Goal: Information Seeking & Learning: Learn about a topic

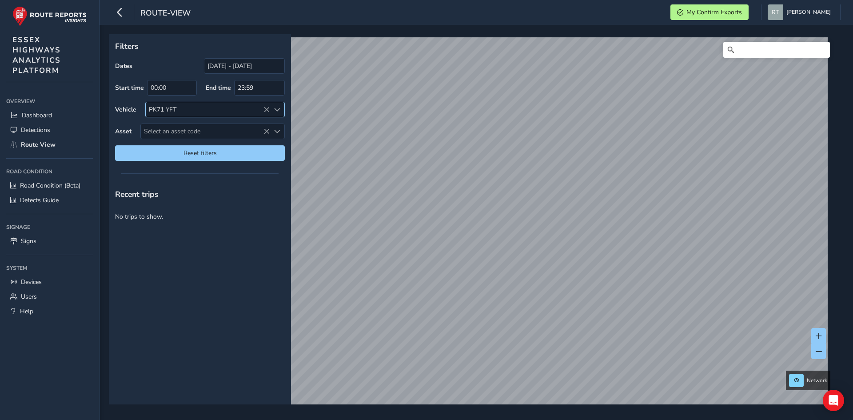
click at [263, 108] on div "PK71 YFT" at bounding box center [208, 109] width 124 height 15
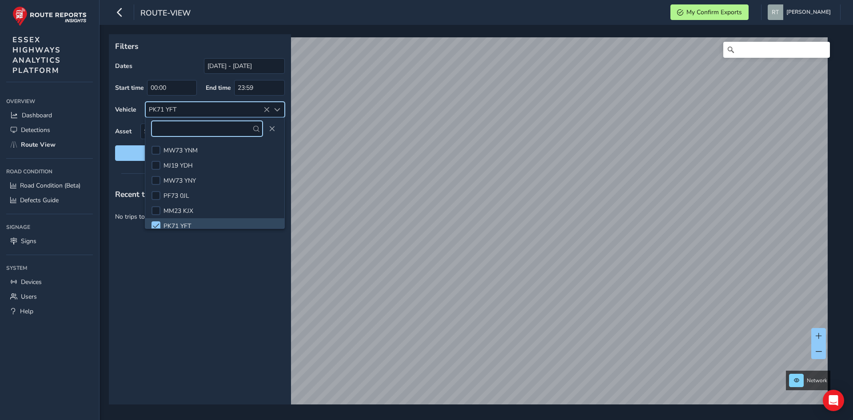
scroll to position [5, 0]
click at [265, 110] on icon at bounding box center [267, 110] width 6 height 6
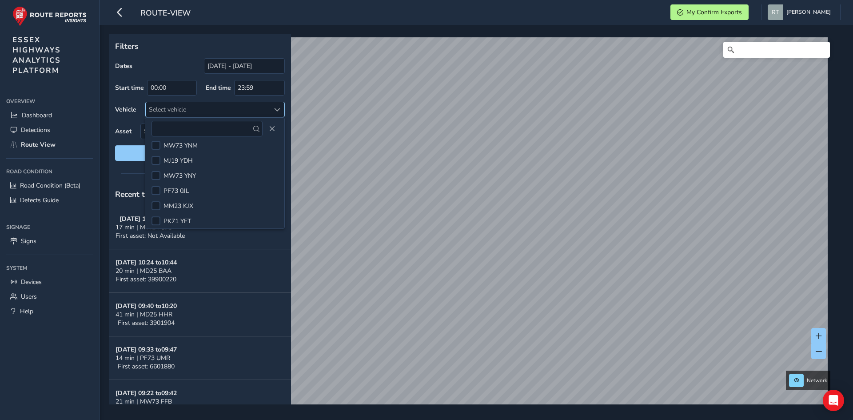
click at [259, 108] on div "Select vehicle" at bounding box center [208, 109] width 124 height 15
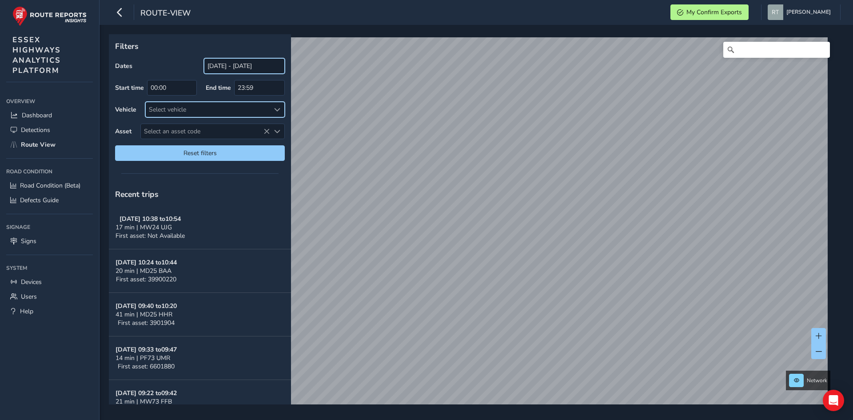
click at [245, 68] on input "[DATE] - [DATE]" at bounding box center [244, 66] width 81 height 16
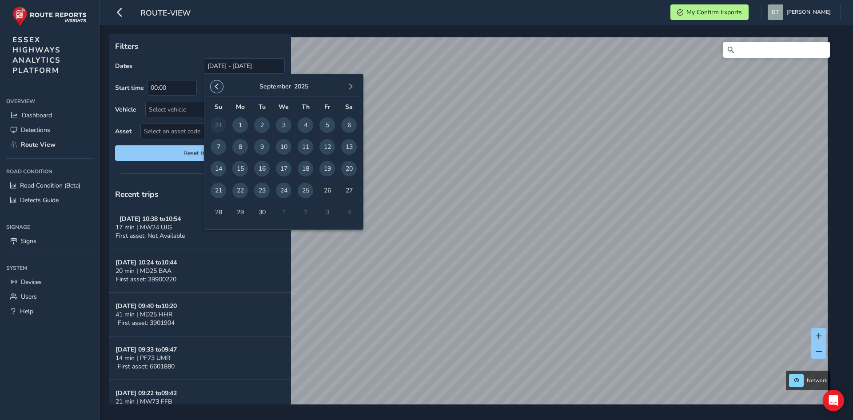
click at [218, 88] on span "button" at bounding box center [217, 87] width 6 height 6
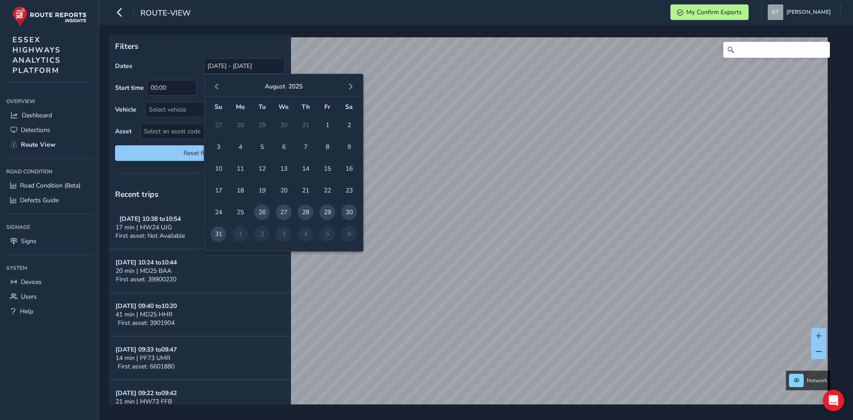
click at [218, 88] on span "button" at bounding box center [217, 87] width 6 height 6
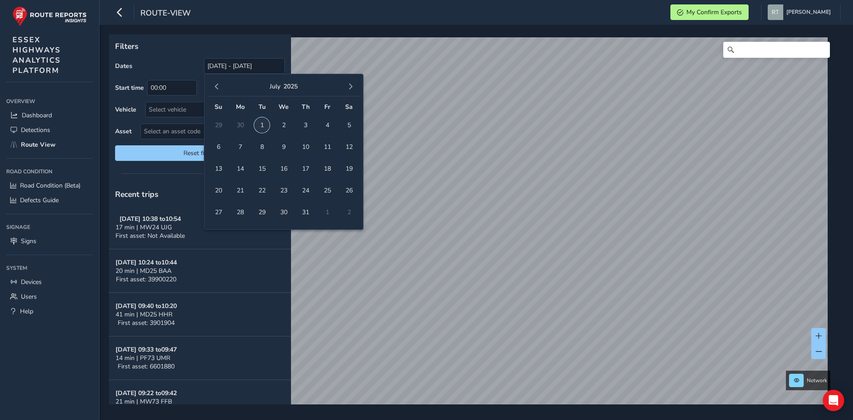
click at [261, 125] on span "1" at bounding box center [262, 125] width 16 height 16
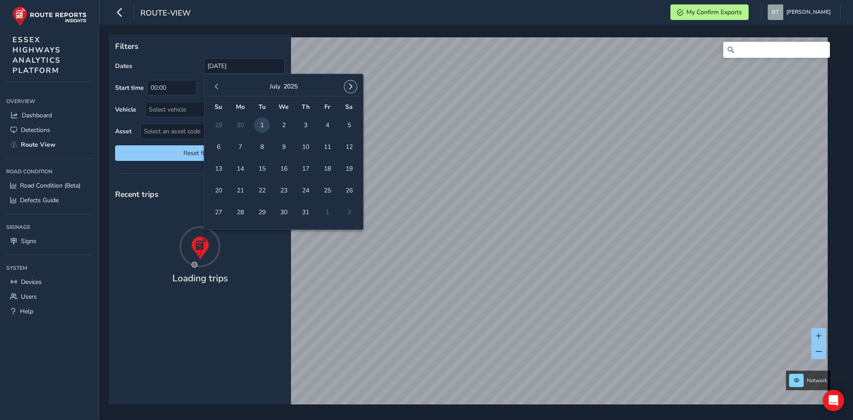
click at [349, 84] on span "button" at bounding box center [351, 87] width 6 height 6
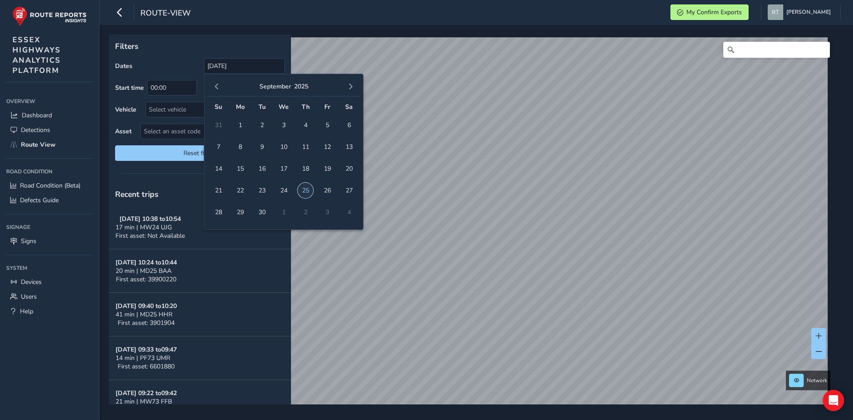
click at [308, 188] on span "25" at bounding box center [306, 191] width 16 height 16
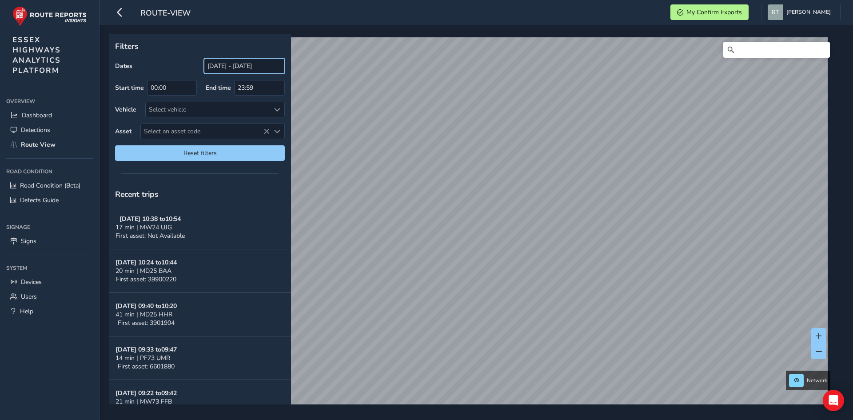
click at [238, 60] on input "[DATE] - [DATE]" at bounding box center [244, 66] width 81 height 16
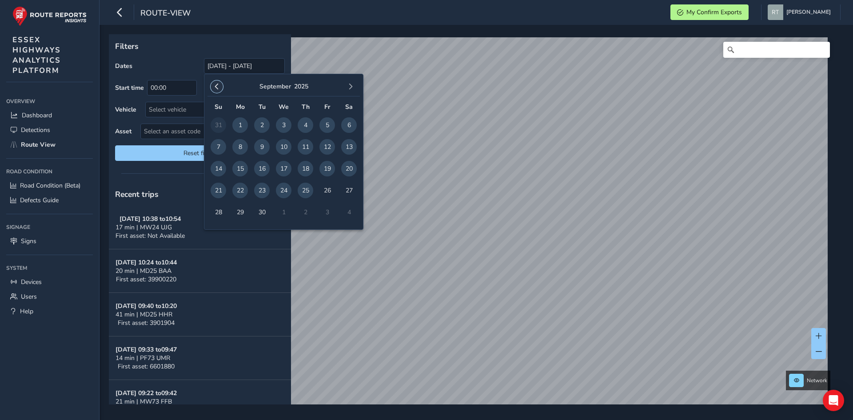
click at [215, 86] on span "button" at bounding box center [217, 87] width 6 height 6
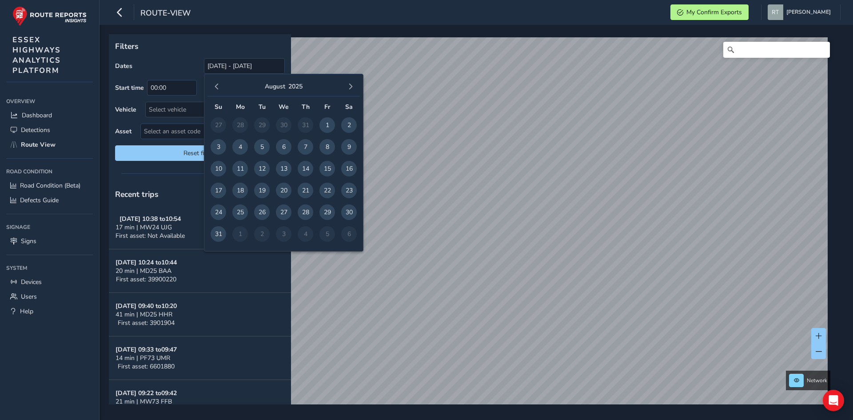
click at [215, 86] on span "button" at bounding box center [217, 87] width 6 height 6
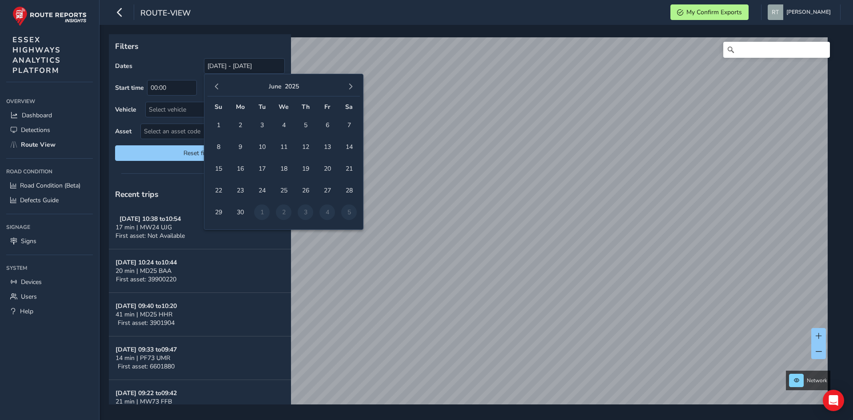
click at [215, 86] on span "button" at bounding box center [217, 87] width 6 height 6
click at [262, 128] on span "1" at bounding box center [262, 125] width 16 height 16
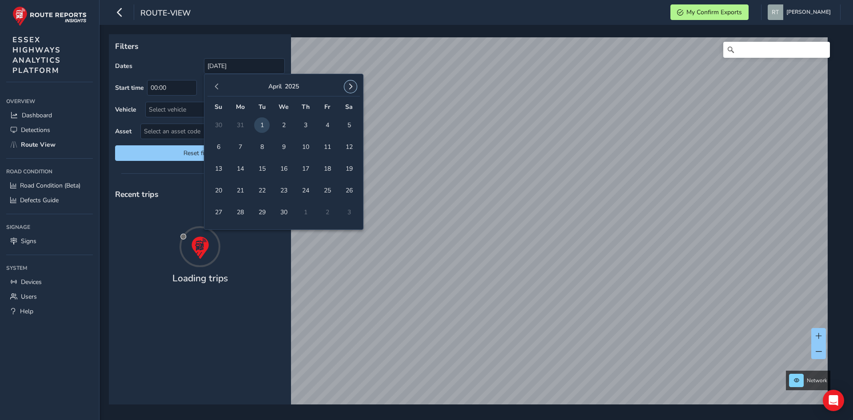
click at [345, 88] on button "button" at bounding box center [350, 86] width 12 height 12
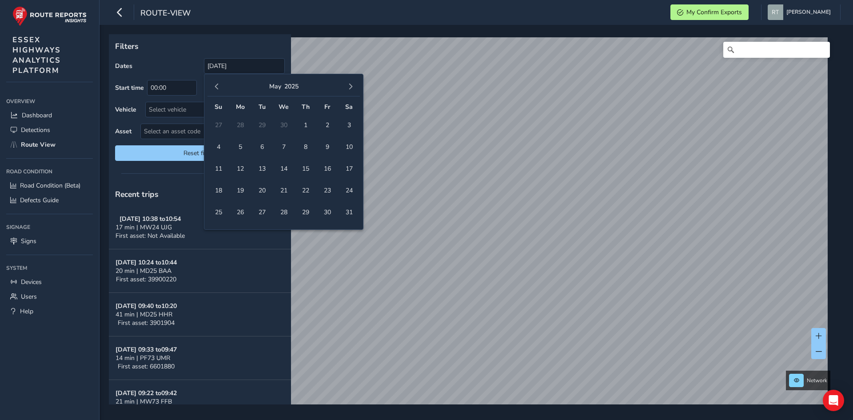
click at [345, 88] on button "button" at bounding box center [350, 86] width 12 height 12
click at [310, 193] on span "25" at bounding box center [306, 191] width 16 height 16
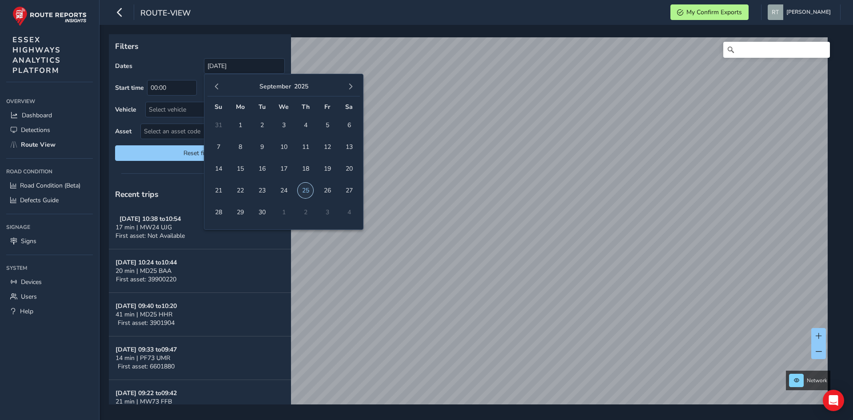
type input "[DATE] - [DATE]"
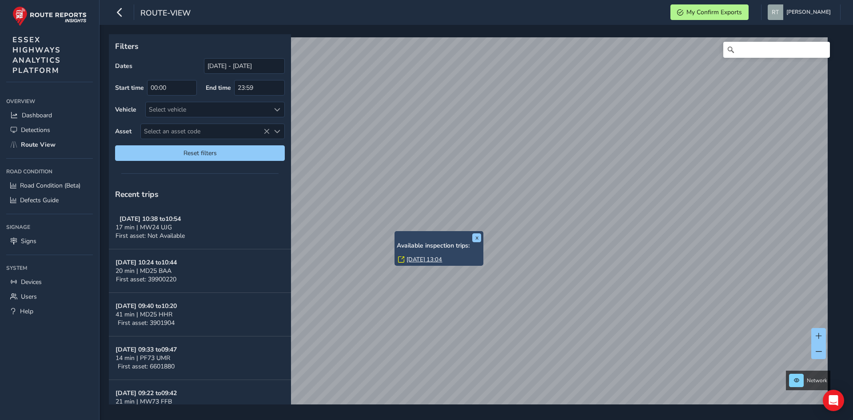
click at [429, 257] on link "[DATE] 13:04" at bounding box center [425, 260] width 36 height 8
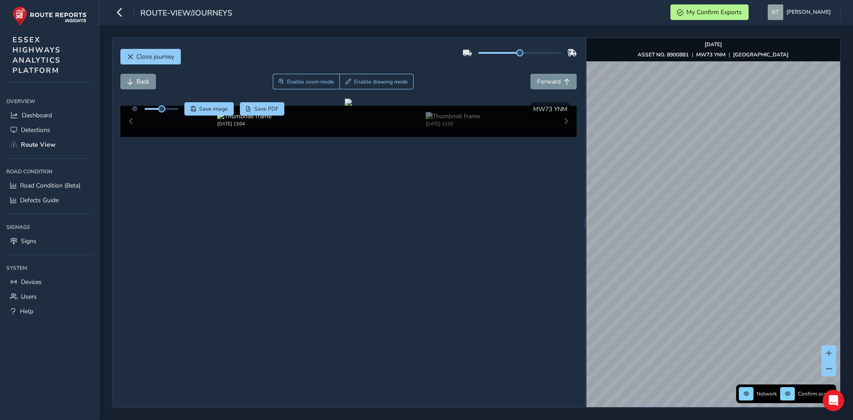
click at [853, 239] on html "route-view/journeys My Confirm Exports [PERSON_NAME] Colour Scheme: Dark Dim Li…" at bounding box center [426, 210] width 853 height 420
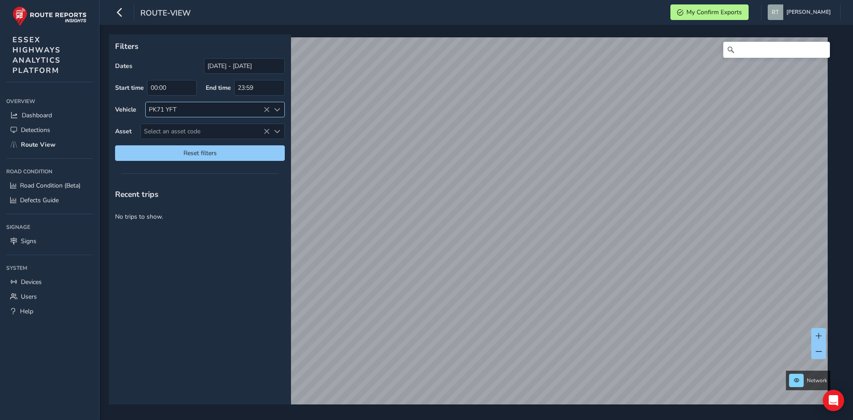
click at [269, 109] on icon at bounding box center [267, 110] width 6 height 6
click at [267, 109] on icon at bounding box center [267, 110] width 6 height 6
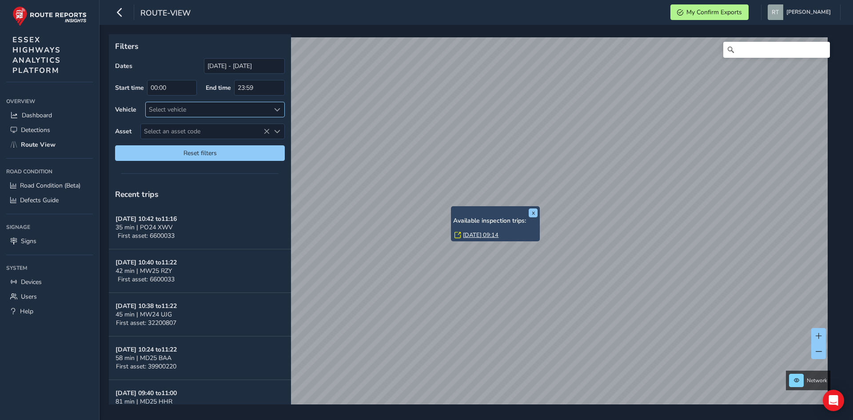
click at [474, 233] on link "Mon, 8 Sep, 09:14" at bounding box center [481, 235] width 36 height 8
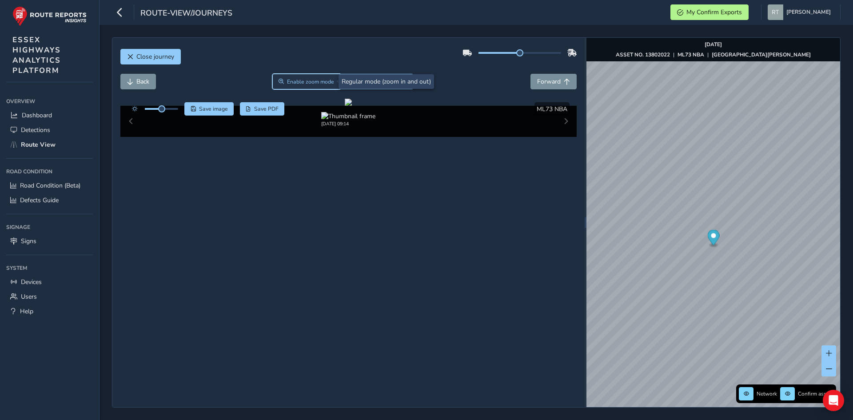
click at [306, 79] on span "Enable zoom mode" at bounding box center [310, 81] width 47 height 7
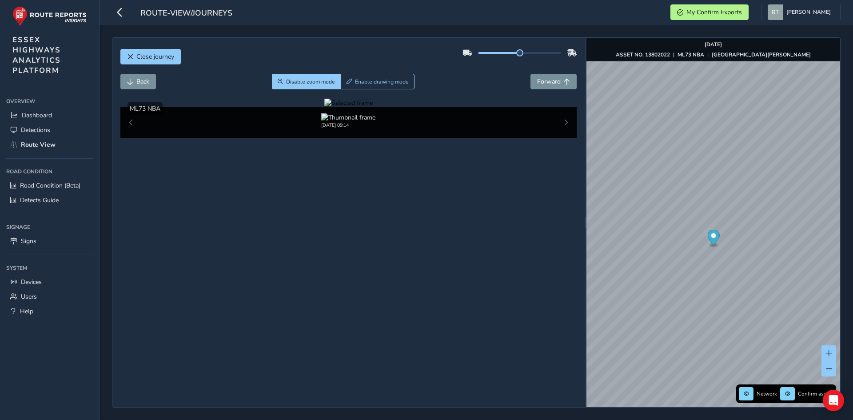
click at [355, 107] on div at bounding box center [348, 103] width 48 height 8
click at [357, 220] on img at bounding box center [527, 235] width 1280 height 720
click at [357, 107] on div at bounding box center [348, 103] width 48 height 8
drag, startPoint x: 348, startPoint y: 235, endPoint x: 384, endPoint y: 243, distance: 37.4
click at [383, 243] on img at bounding box center [481, 192] width 1280 height 720
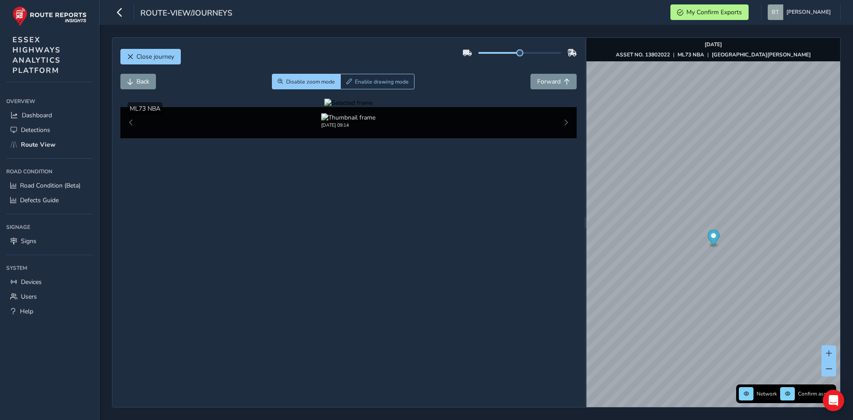
click at [358, 107] on div at bounding box center [348, 103] width 48 height 8
click at [363, 241] on img at bounding box center [517, 196] width 1280 height 720
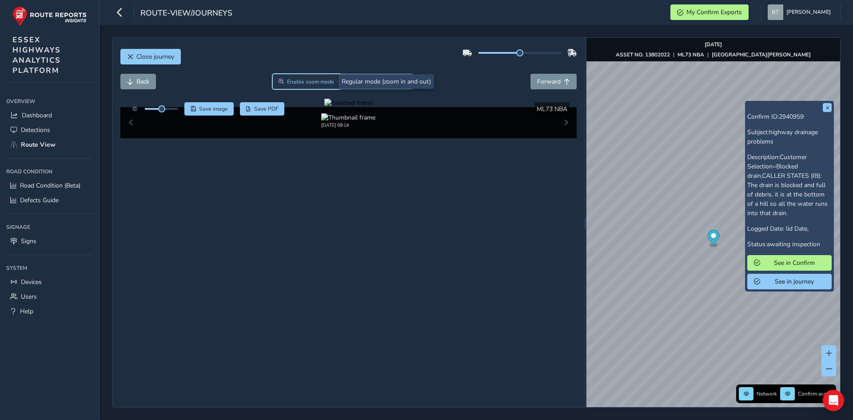
click at [314, 81] on span "Enable zoom mode" at bounding box center [310, 81] width 47 height 7
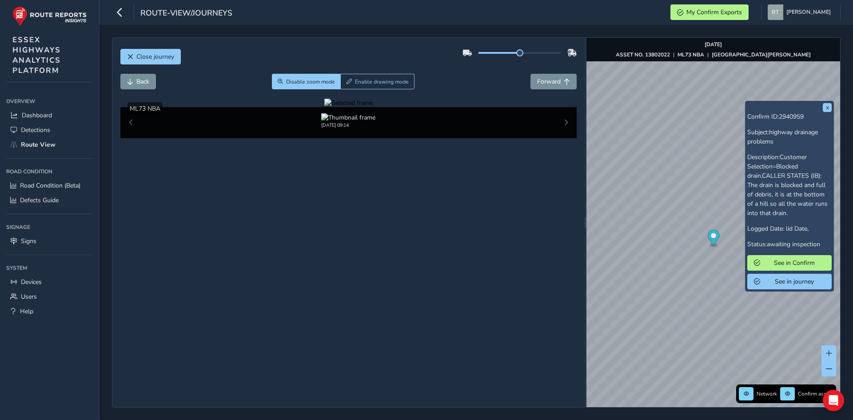
click at [373, 107] on div at bounding box center [348, 103] width 48 height 8
drag, startPoint x: 456, startPoint y: 259, endPoint x: 473, endPoint y: 269, distance: 20.1
click at [473, 269] on img at bounding box center [313, 144] width 1280 height 720
click at [373, 107] on div at bounding box center [348, 103] width 48 height 8
drag, startPoint x: 465, startPoint y: 253, endPoint x: 405, endPoint y: 271, distance: 62.3
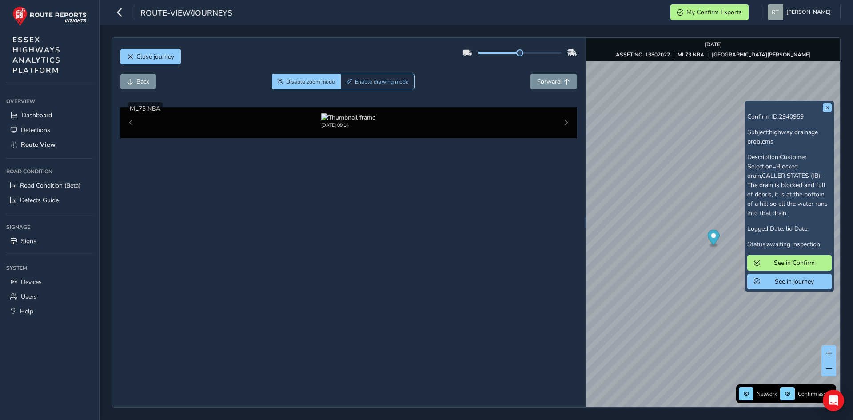
click at [405, 271] on img at bounding box center [423, 143] width 1280 height 720
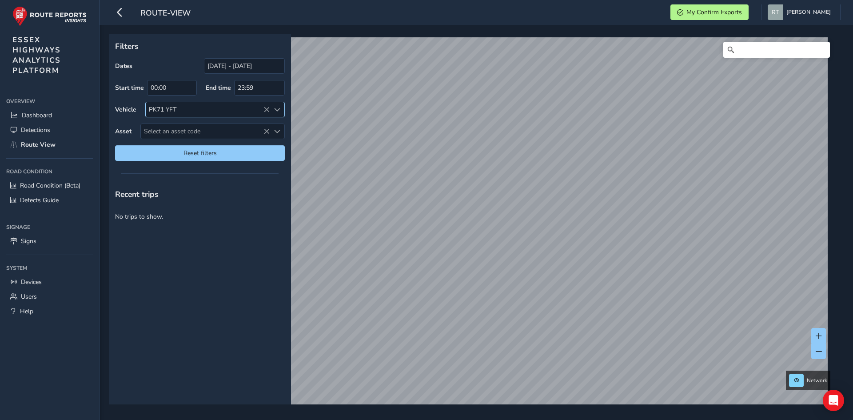
click at [267, 109] on icon at bounding box center [267, 110] width 6 height 6
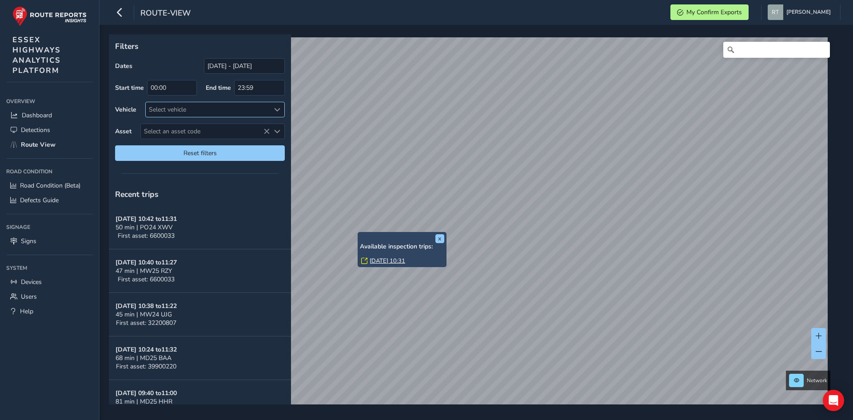
click at [389, 260] on link "Tue, 23 Sep, 10:31" at bounding box center [388, 261] width 36 height 8
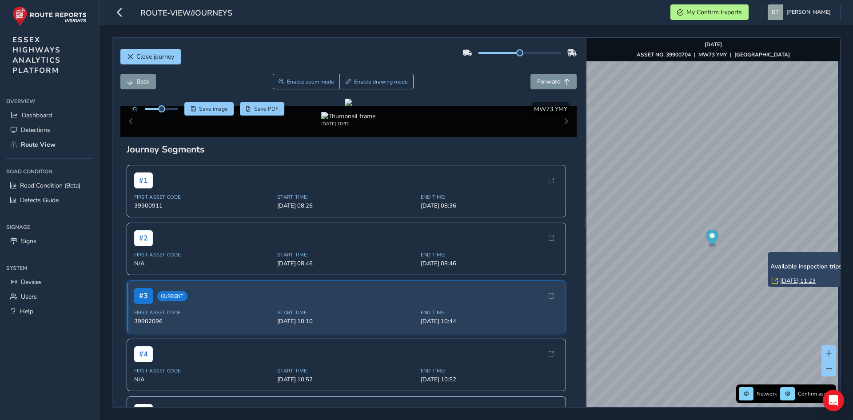
click at [796, 281] on link "[DATE] 11:23" at bounding box center [798, 281] width 36 height 8
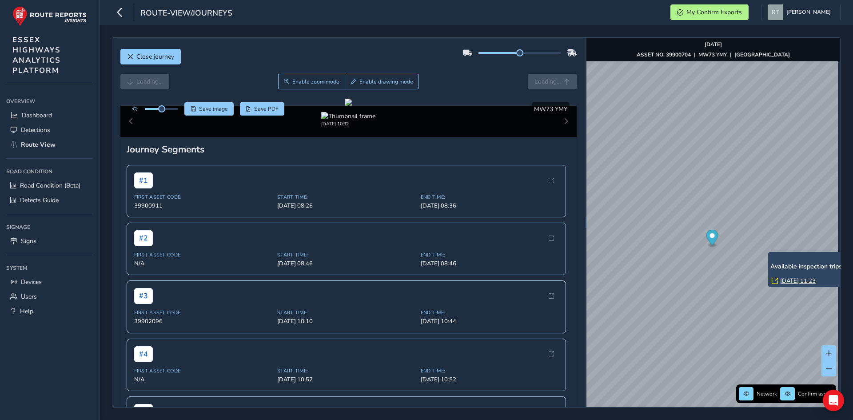
click at [796, 281] on link "[DATE] 11:23" at bounding box center [798, 281] width 36 height 8
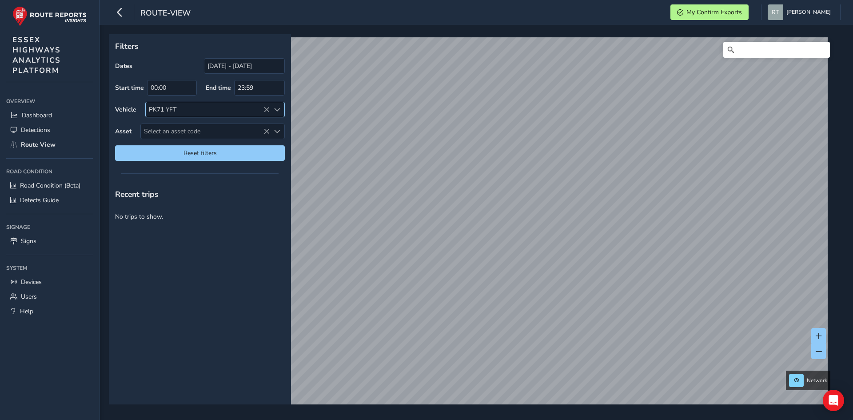
click at [267, 108] on icon at bounding box center [267, 110] width 6 height 6
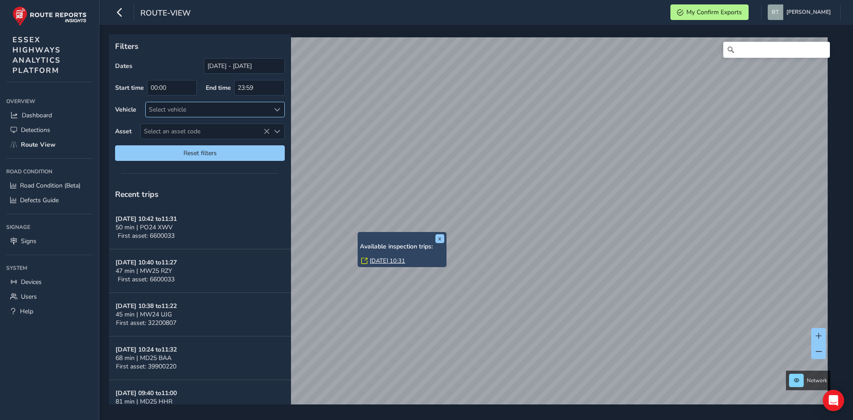
click at [389, 259] on link "[DATE] 10:31" at bounding box center [388, 261] width 36 height 8
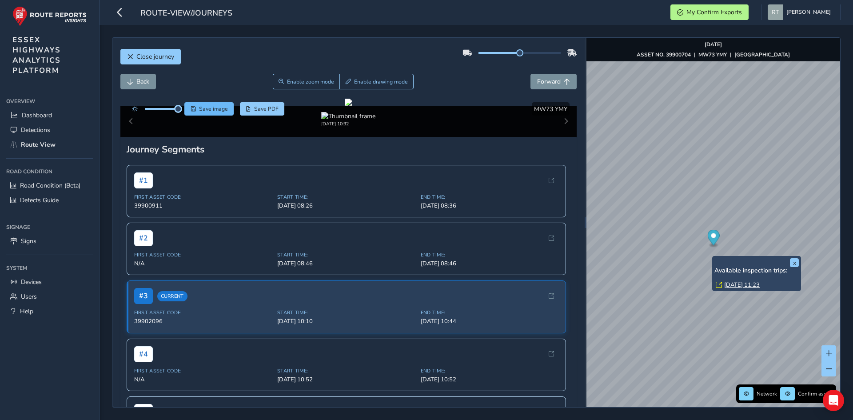
drag, startPoint x: 162, startPoint y: 108, endPoint x: 196, endPoint y: 104, distance: 34.1
click at [196, 104] on div "Save image Save PDF" at bounding box center [206, 108] width 157 height 13
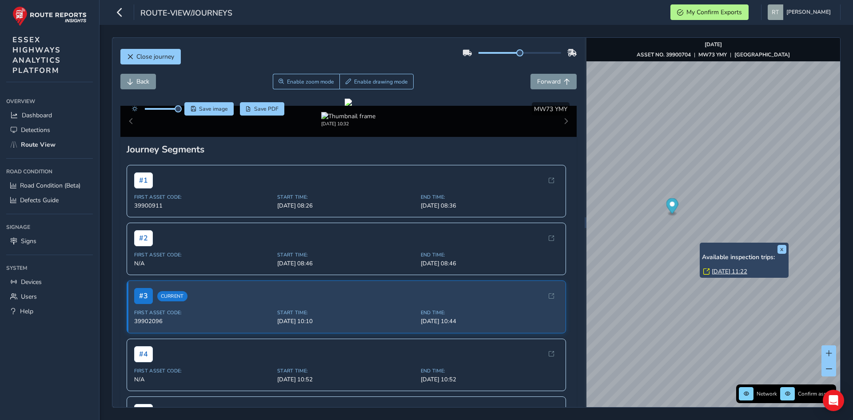
click at [720, 268] on link "Tue, 23 Sep, 11:22" at bounding box center [730, 272] width 36 height 8
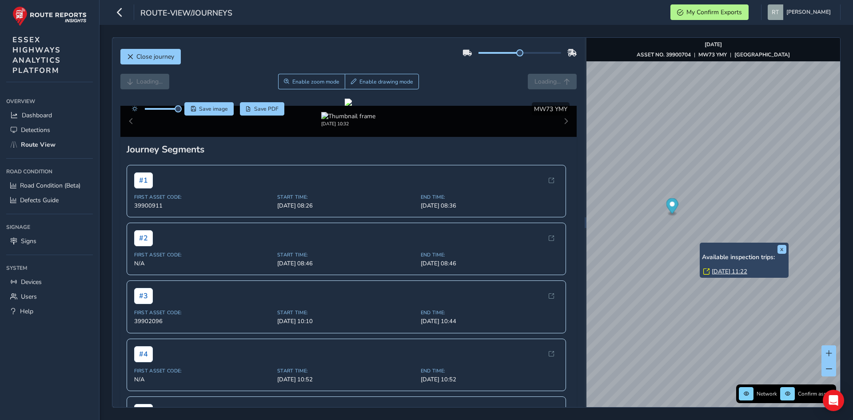
click at [732, 269] on link "Tue, 23 Sep, 11:22" at bounding box center [730, 272] width 36 height 8
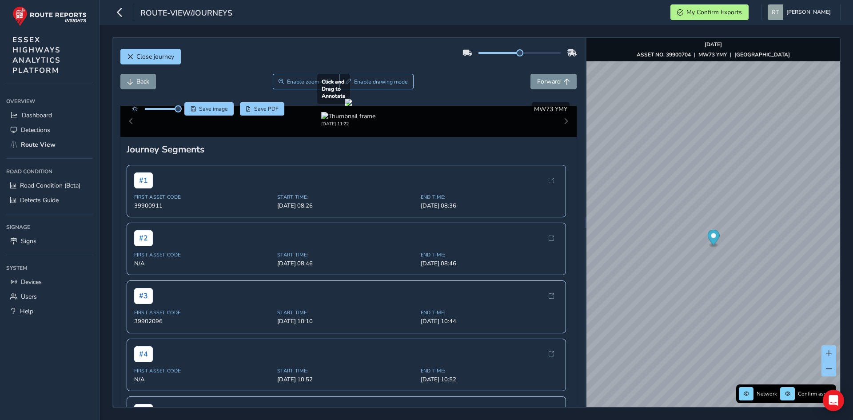
click at [352, 106] on div at bounding box center [348, 102] width 7 height 7
drag, startPoint x: 315, startPoint y: 80, endPoint x: 331, endPoint y: 88, distance: 18.1
click at [315, 80] on span "Enable zoom mode" at bounding box center [310, 81] width 47 height 7
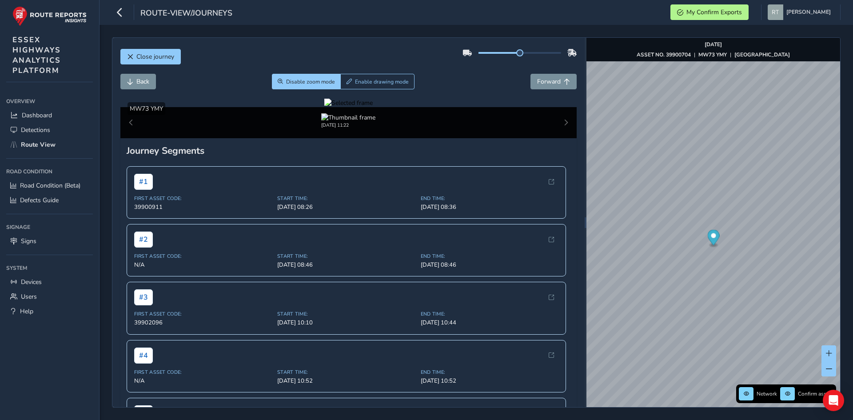
click at [373, 107] on div at bounding box center [348, 103] width 48 height 8
click at [462, 258] on img at bounding box center [334, 165] width 1280 height 720
